Goal: Transaction & Acquisition: Obtain resource

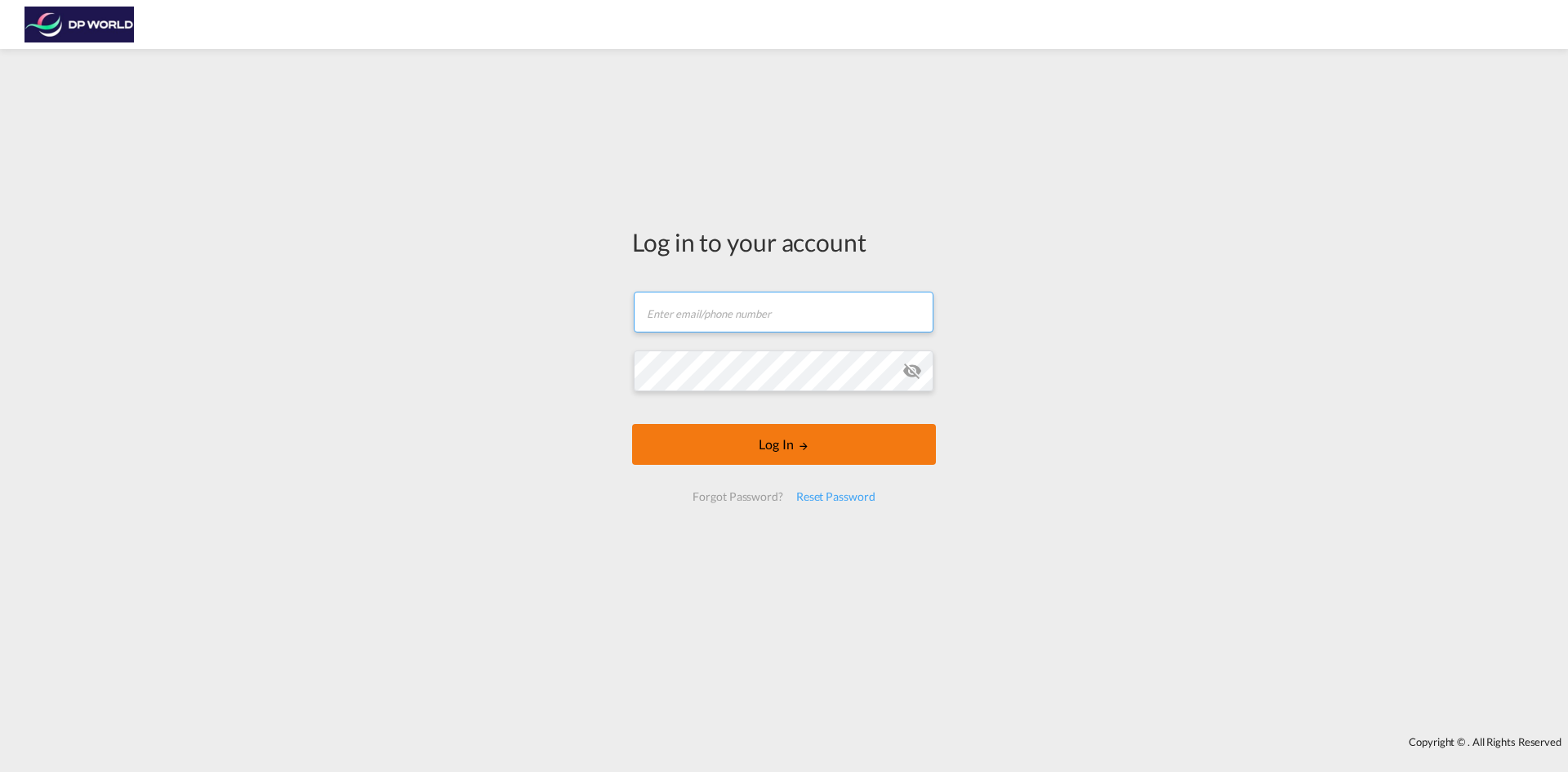
type input "[EMAIL_ADDRESS][PERSON_NAME][DOMAIN_NAME]"
click at [790, 443] on button "Log In" at bounding box center [784, 444] width 304 height 41
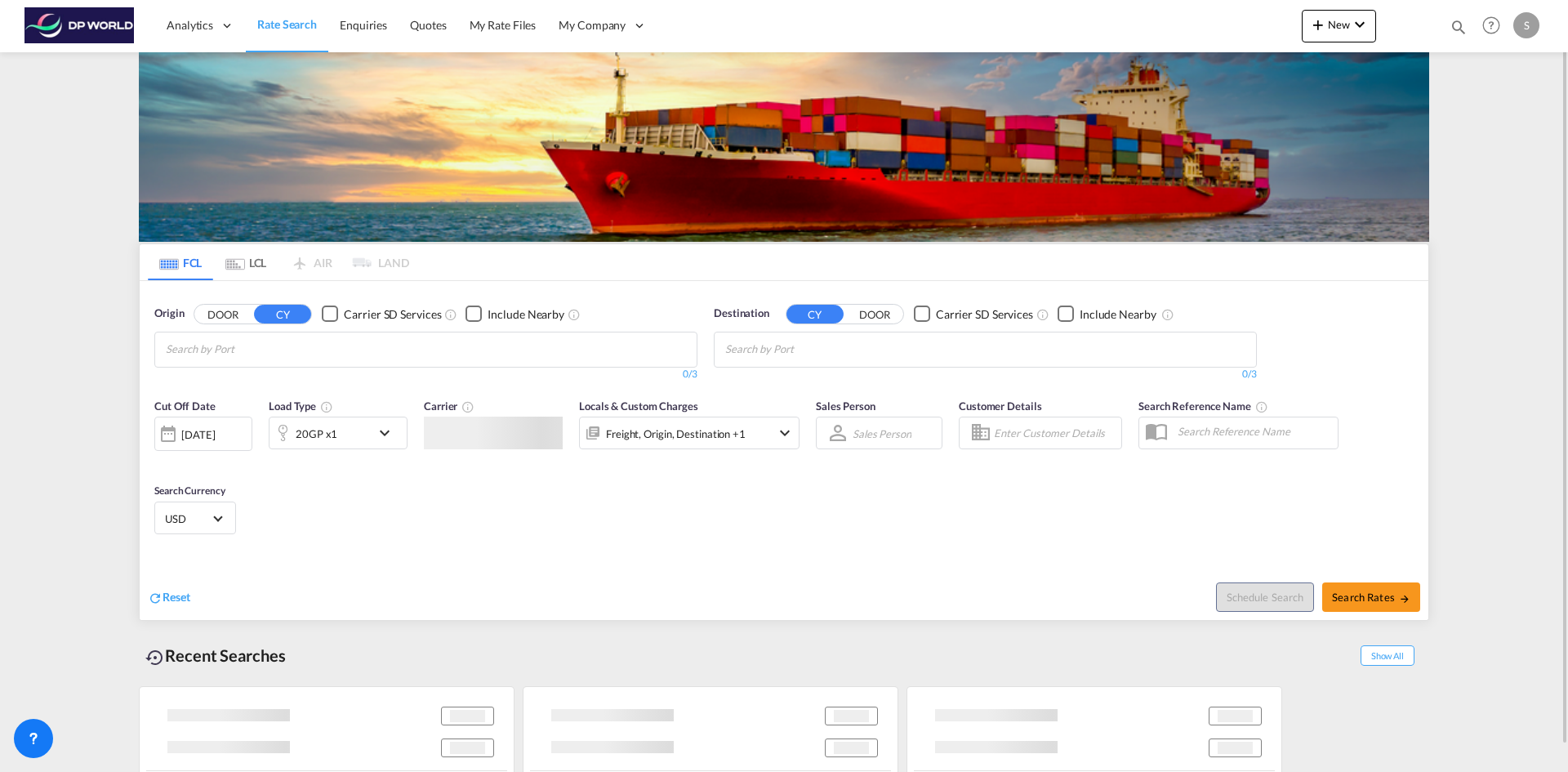
click at [232, 352] on input "Chips input." at bounding box center [243, 350] width 155 height 26
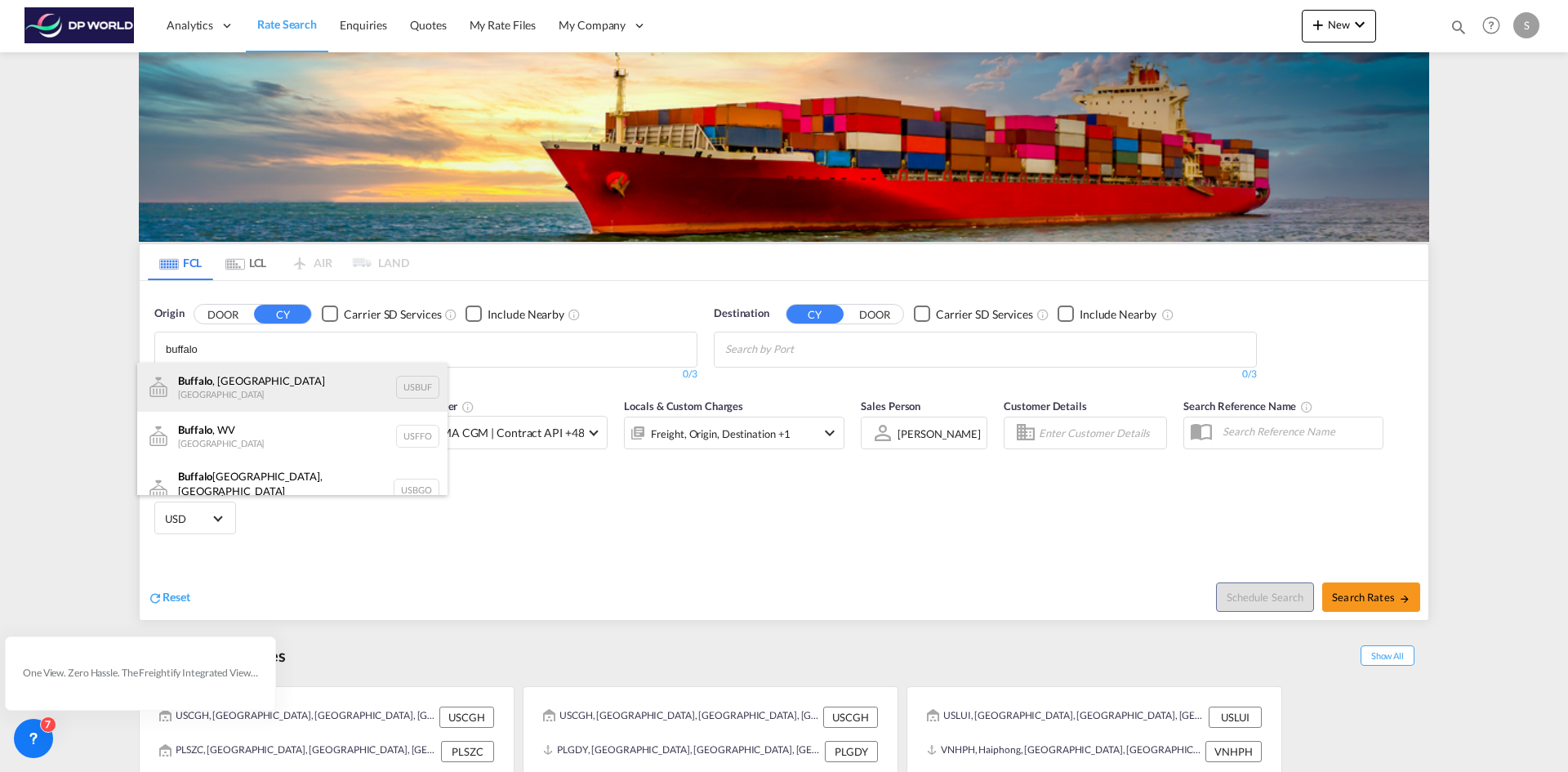
type input "buffalo"
click at [236, 388] on div "[GEOGRAPHIC_DATA] , [GEOGRAPHIC_DATA] [GEOGRAPHIC_DATA] USBUF" at bounding box center [292, 388] width 310 height 49
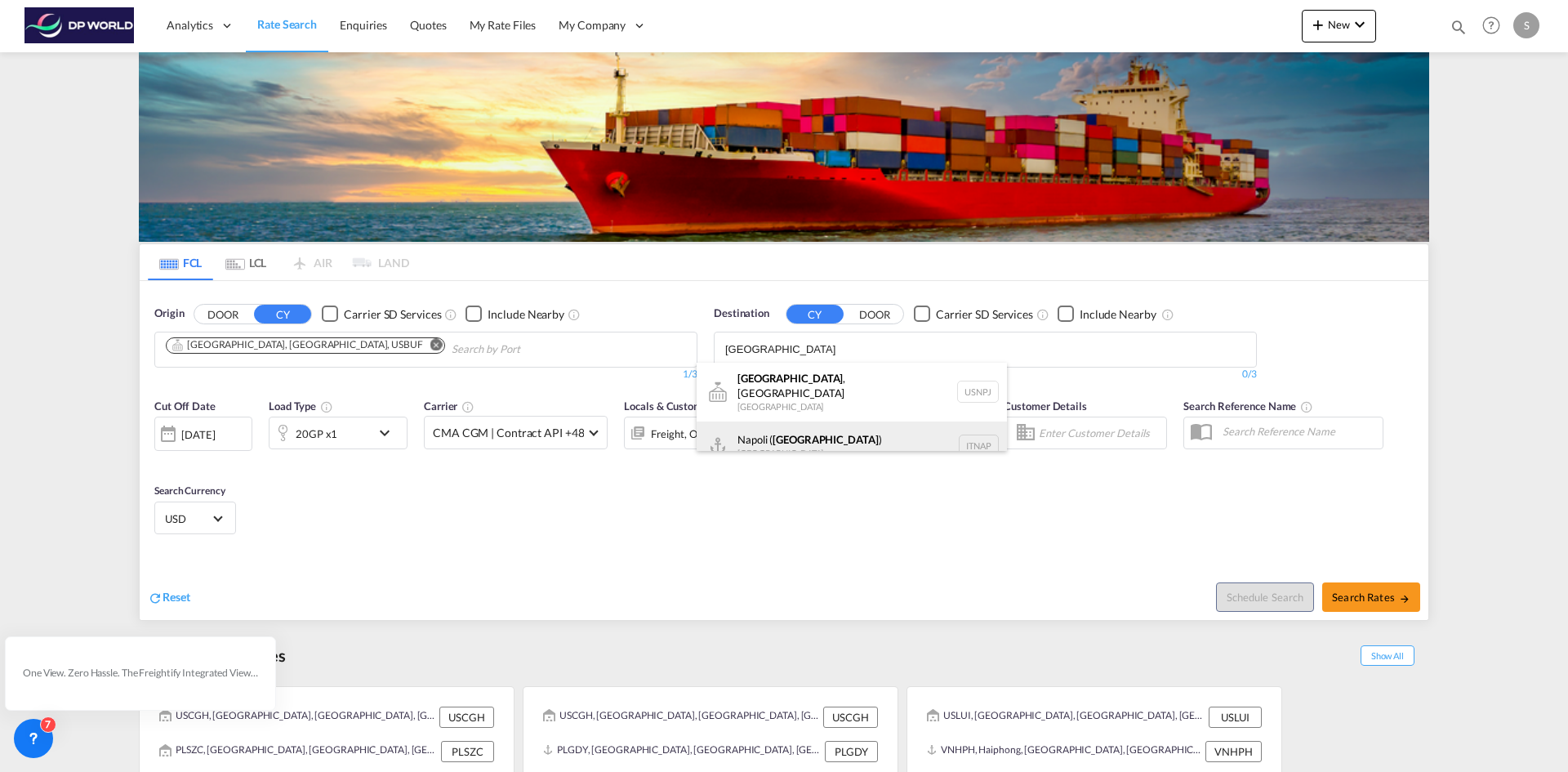
type input "[GEOGRAPHIC_DATA]"
click at [832, 434] on div "[GEOGRAPHIC_DATA] ( [GEOGRAPHIC_DATA] ) [GEOGRAPHIC_DATA] ITNAP" at bounding box center [851, 446] width 310 height 49
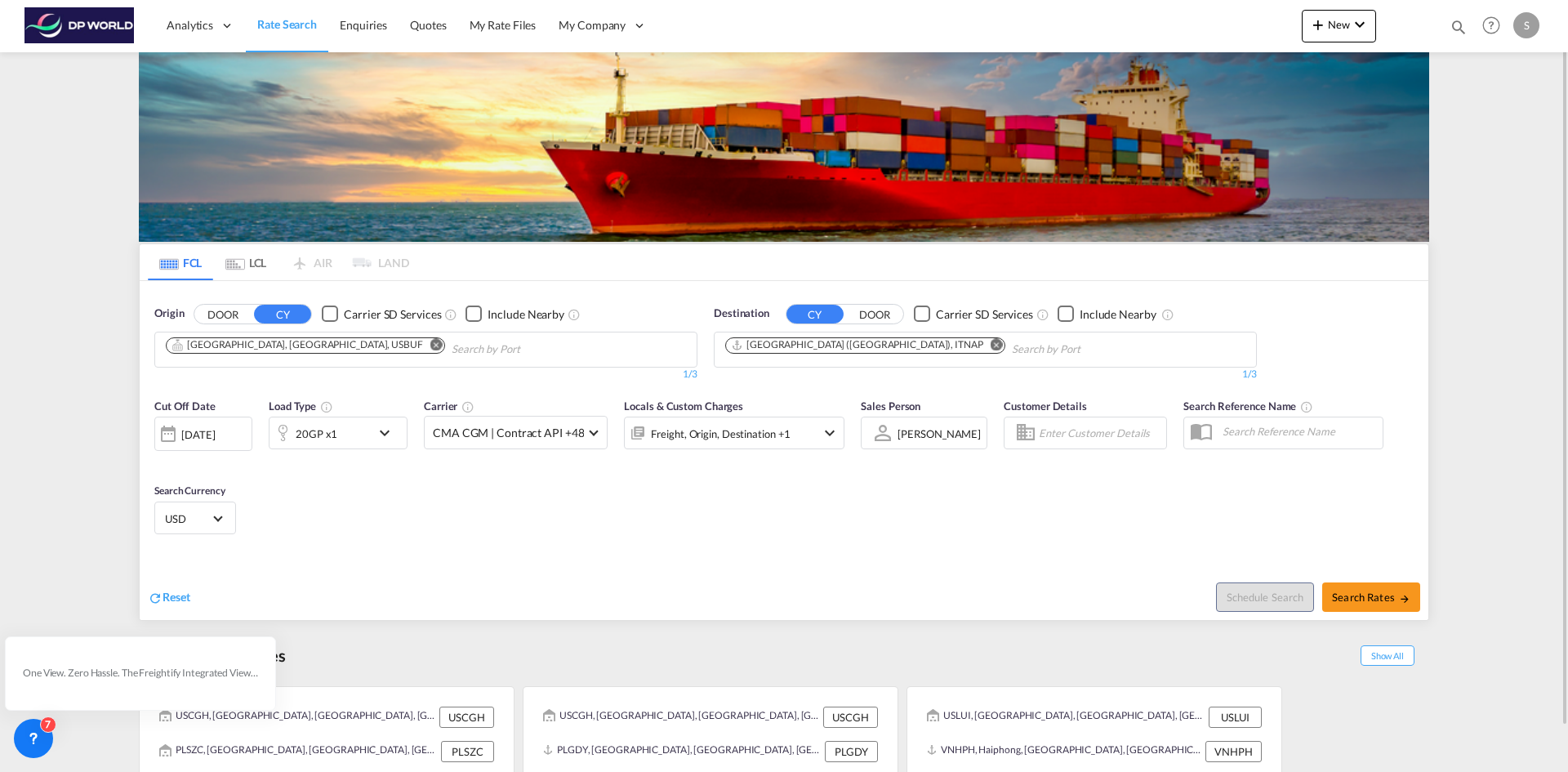
click at [390, 434] on md-icon "icon-chevron-down" at bounding box center [389, 433] width 28 height 20
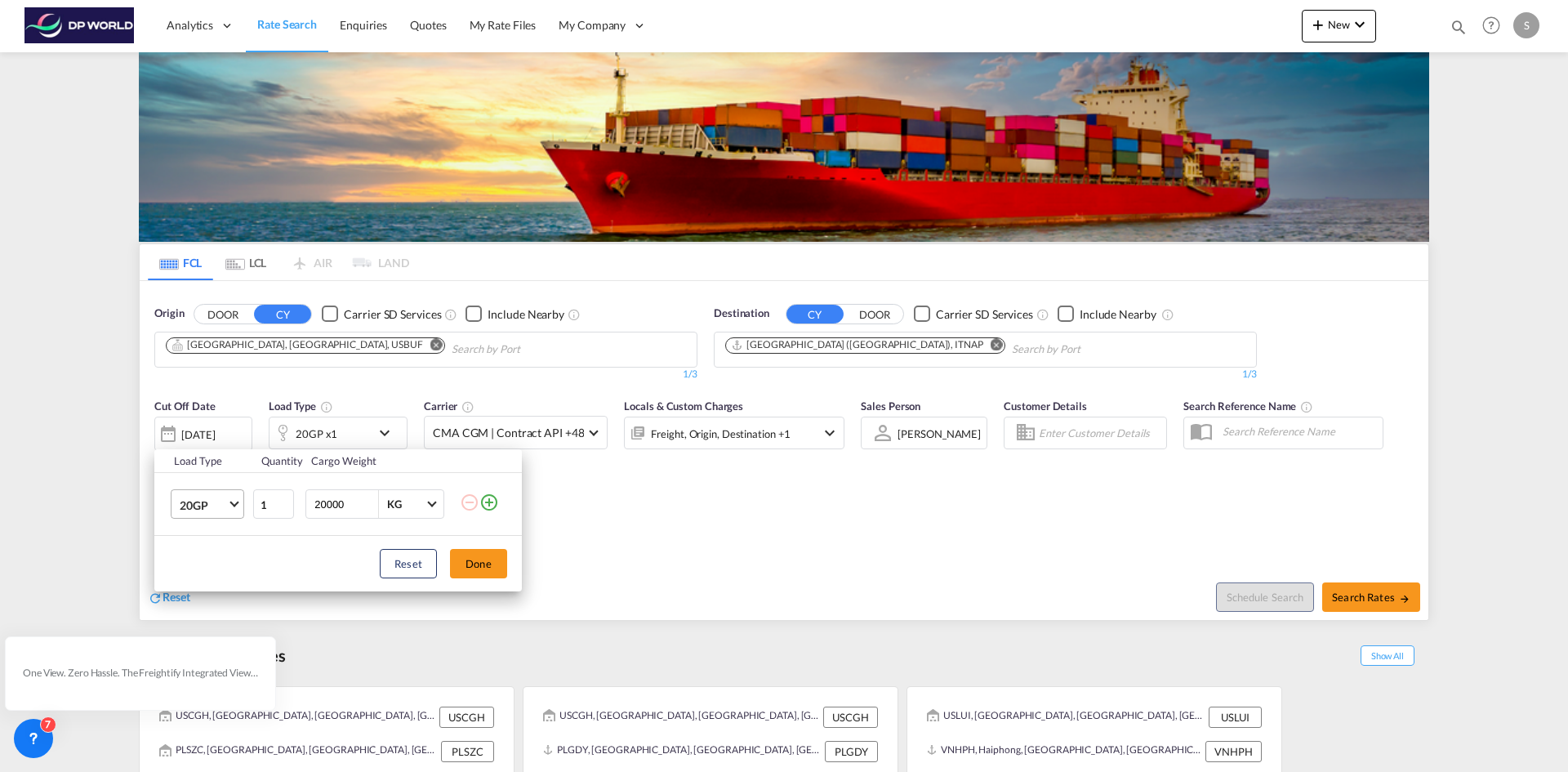
click at [224, 506] on span "20GP" at bounding box center [204, 506] width 48 height 16
click at [319, 649] on md-backdrop at bounding box center [784, 386] width 1568 height 772
click at [309, 571] on div "Reset Done" at bounding box center [338, 563] width 368 height 56
click at [233, 506] on span "Choose: \a20GP" at bounding box center [233, 503] width 9 height 9
